Goal: Task Accomplishment & Management: Manage account settings

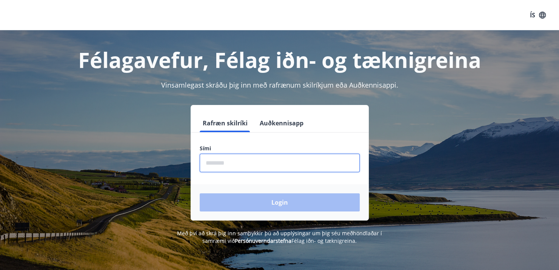
click at [265, 168] on input "phone" at bounding box center [280, 163] width 160 height 19
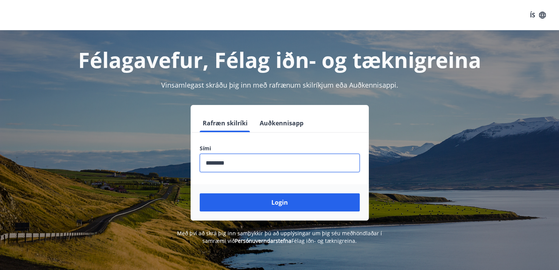
type input "********"
click at [200, 193] on button "Login" at bounding box center [280, 202] width 160 height 18
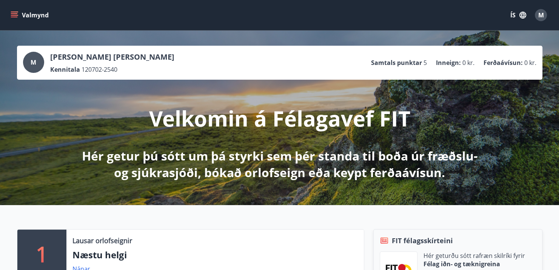
click at [15, 17] on icon "menu" at bounding box center [15, 15] width 8 height 8
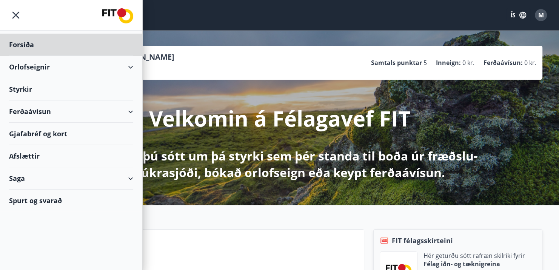
click at [28, 56] on div "Styrkir" at bounding box center [71, 45] width 124 height 22
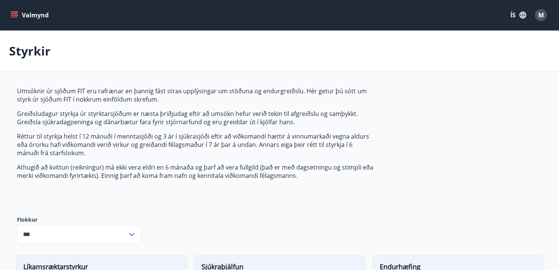
type input "***"
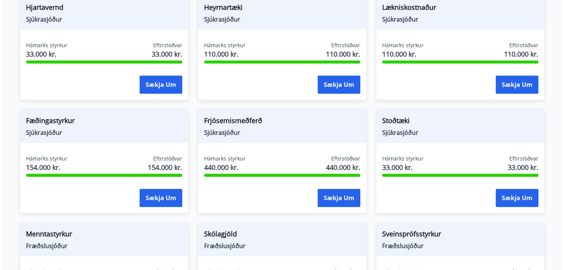
scroll to position [610, 0]
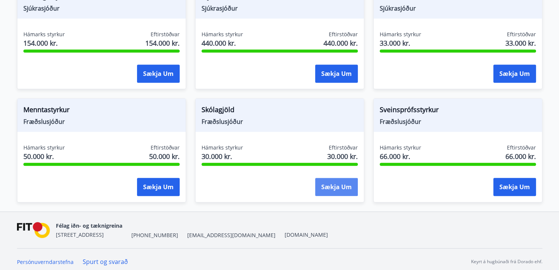
click at [335, 185] on button "Sækja um" at bounding box center [336, 187] width 43 height 18
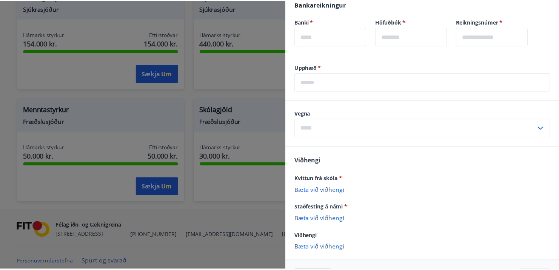
scroll to position [281, 0]
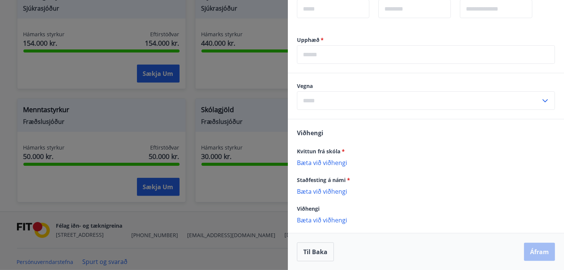
click at [252, 220] on div at bounding box center [282, 135] width 564 height 270
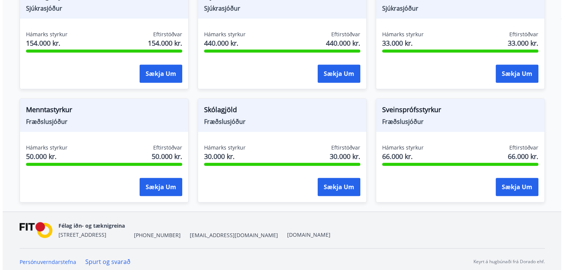
scroll to position [0, 0]
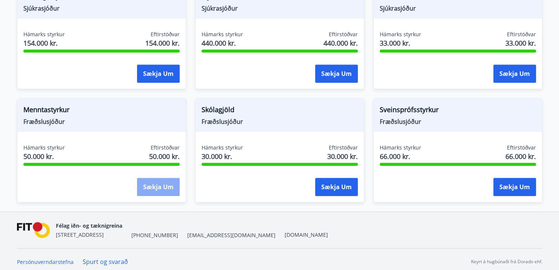
click at [155, 186] on button "Sækja um" at bounding box center [158, 187] width 43 height 18
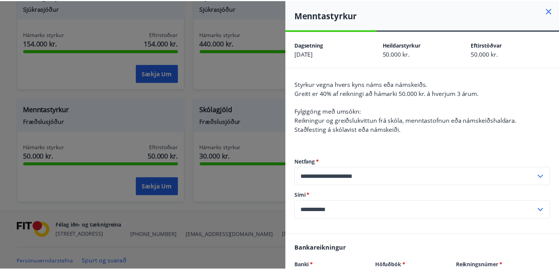
scroll to position [271, 0]
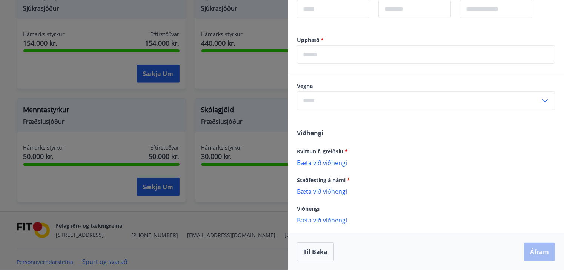
click at [258, 217] on div at bounding box center [282, 135] width 564 height 270
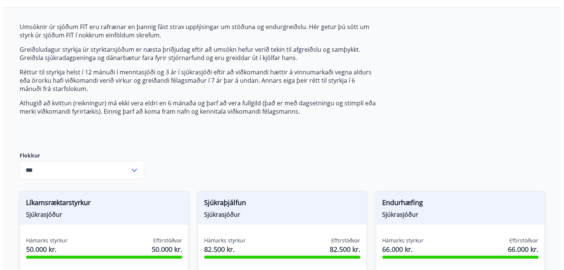
scroll to position [0, 0]
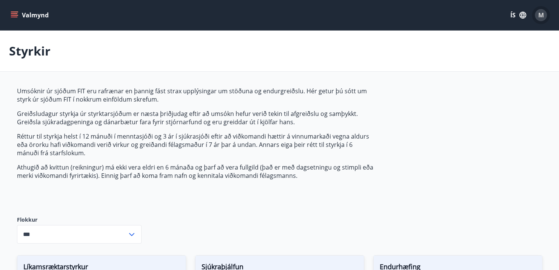
click at [541, 14] on span "M" at bounding box center [541, 15] width 6 height 8
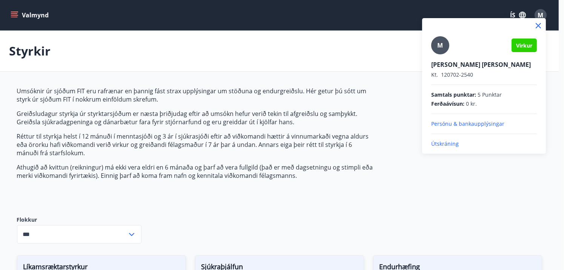
click at [465, 122] on p "Persónu & bankaupplýsingar" at bounding box center [485, 124] width 106 height 8
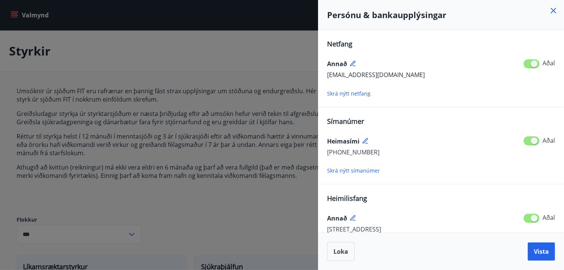
scroll to position [77, 0]
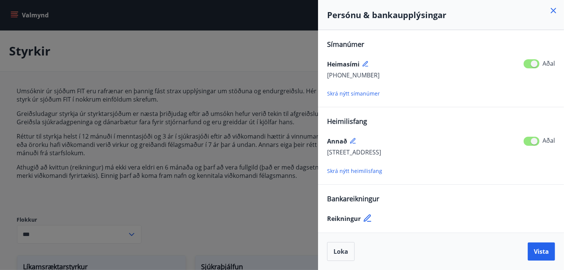
click at [365, 217] on icon at bounding box center [367, 217] width 7 height 7
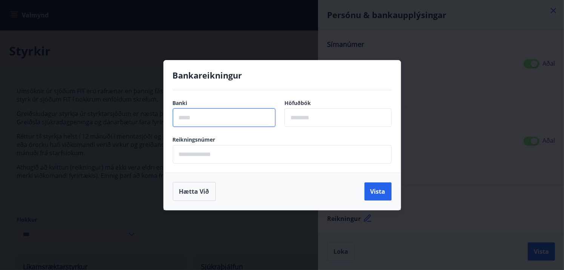
click at [213, 114] on input "text" at bounding box center [224, 117] width 103 height 19
type input "****"
click at [308, 116] on input "text" at bounding box center [338, 117] width 107 height 19
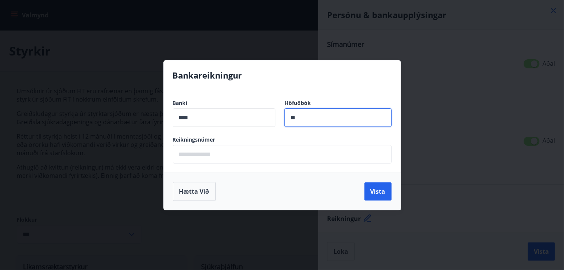
type input "**"
click at [268, 160] on input "text" at bounding box center [282, 154] width 219 height 19
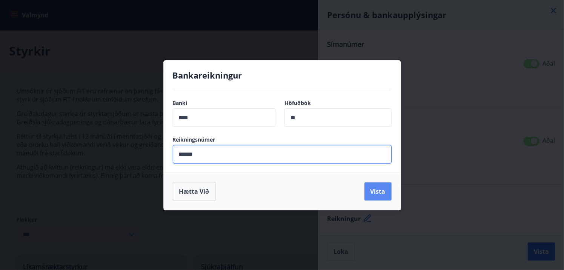
type input "******"
click at [373, 187] on button "Vista" at bounding box center [378, 191] width 27 height 18
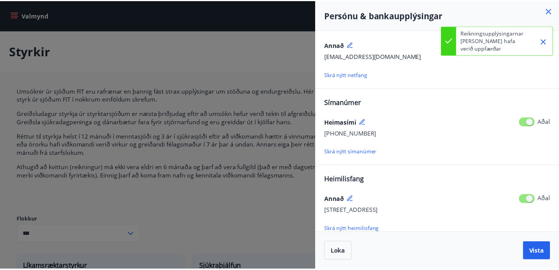
scroll to position [0, 0]
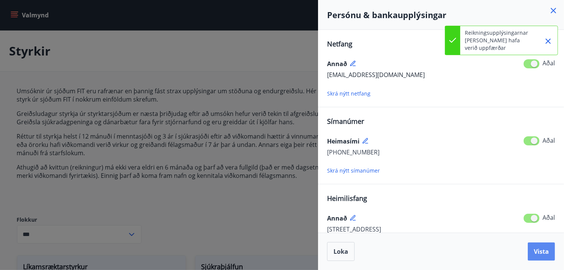
click at [534, 255] on button "Vista" at bounding box center [541, 251] width 27 height 18
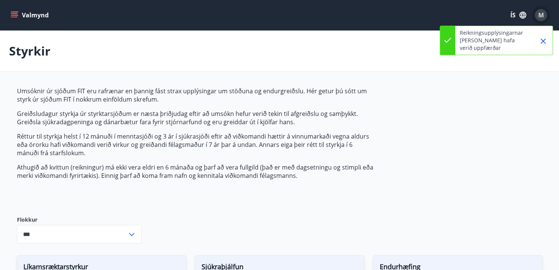
click at [536, 13] on div "M" at bounding box center [541, 15] width 12 height 12
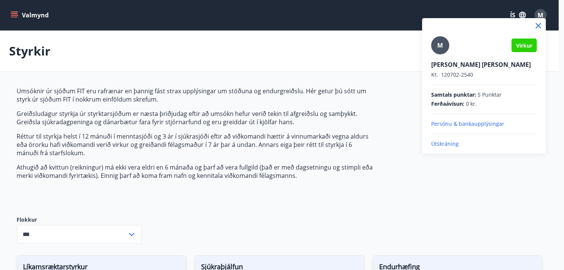
click at [536, 13] on div at bounding box center [282, 135] width 564 height 270
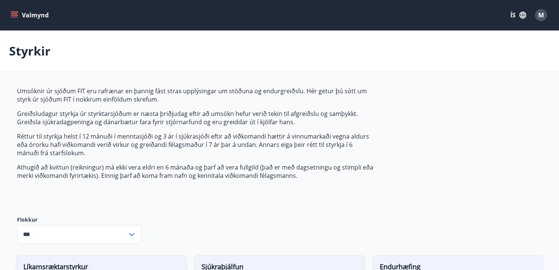
click at [34, 19] on button "Valmynd" at bounding box center [30, 15] width 43 height 14
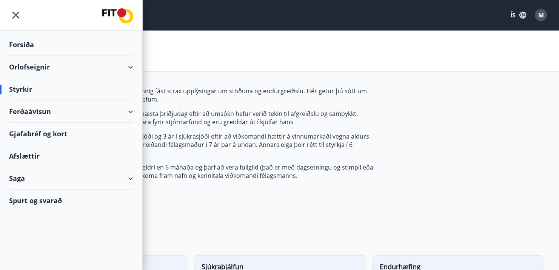
click at [106, 213] on div "Forsíða Orlofseignir Styrkir Ferðaávísun Gjafabréf og kort Afslættir Saga Spurt…" at bounding box center [71, 135] width 143 height 270
click at [51, 199] on div "Spurt og svarað" at bounding box center [71, 201] width 124 height 22
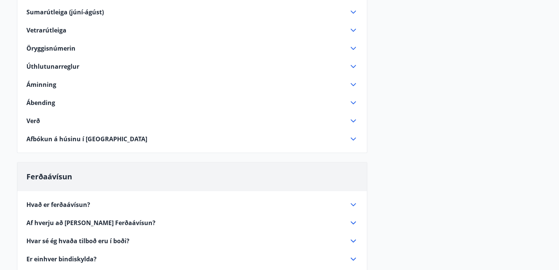
scroll to position [280, 0]
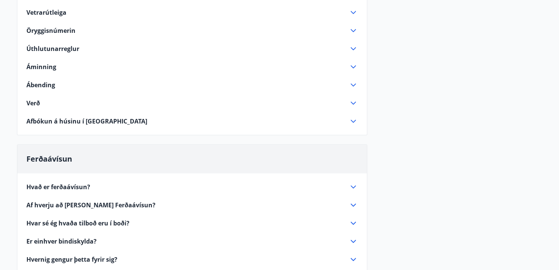
click at [356, 99] on icon at bounding box center [353, 103] width 9 height 9
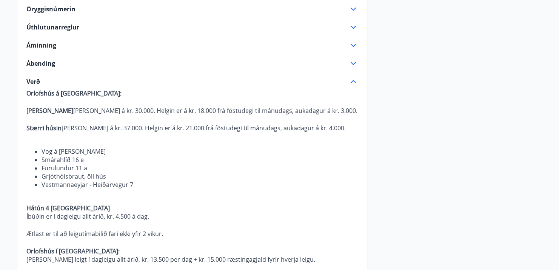
scroll to position [272, 0]
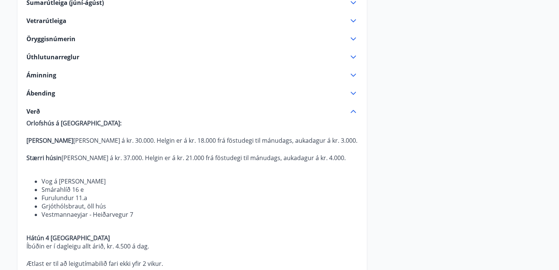
click at [351, 109] on icon at bounding box center [353, 111] width 9 height 9
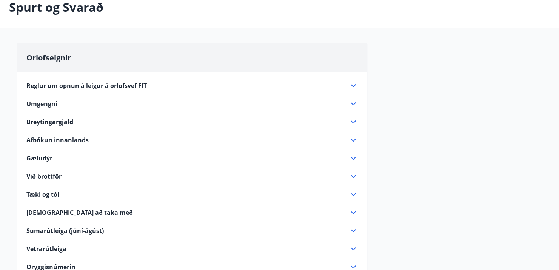
scroll to position [43, 0]
click at [353, 194] on icon at bounding box center [353, 194] width 9 height 9
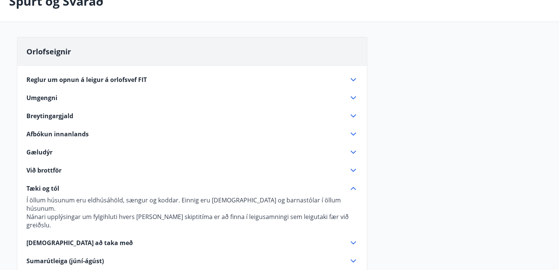
scroll to position [49, 0]
click at [353, 194] on div "Í öllum húsunum eru eldhúsáhöld, sængur og koddar. Einnig eru barnarúm og barna…" at bounding box center [191, 211] width 331 height 36
click at [354, 188] on icon at bounding box center [353, 188] width 5 height 3
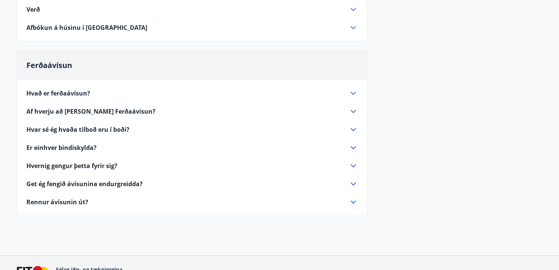
scroll to position [0, 0]
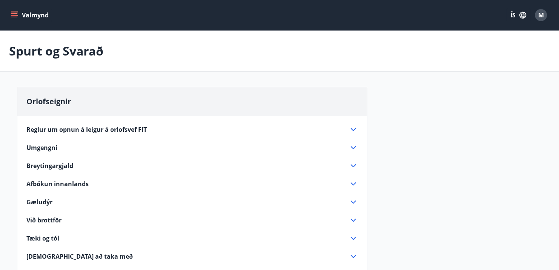
click at [22, 12] on button "Valmynd" at bounding box center [30, 15] width 43 height 14
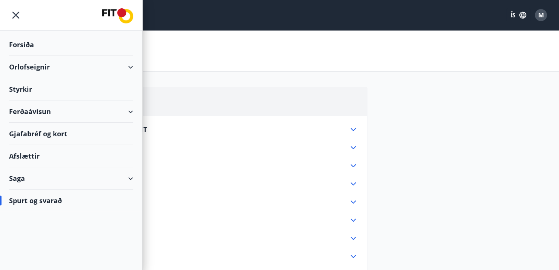
click at [537, 20] on span "M" at bounding box center [541, 15] width 12 height 12
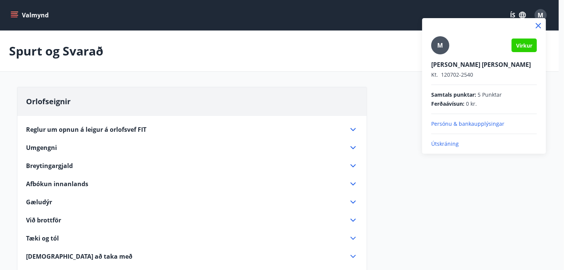
click at [43, 19] on div at bounding box center [282, 135] width 564 height 270
